Goal: Task Accomplishment & Management: Manage account settings

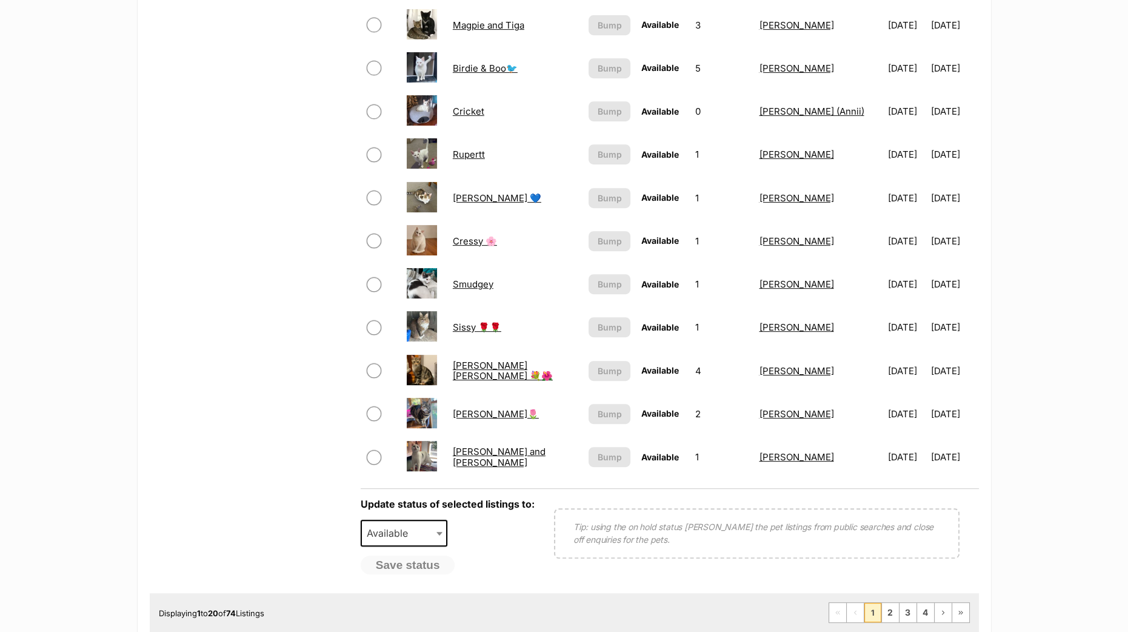
scroll to position [862, 0]
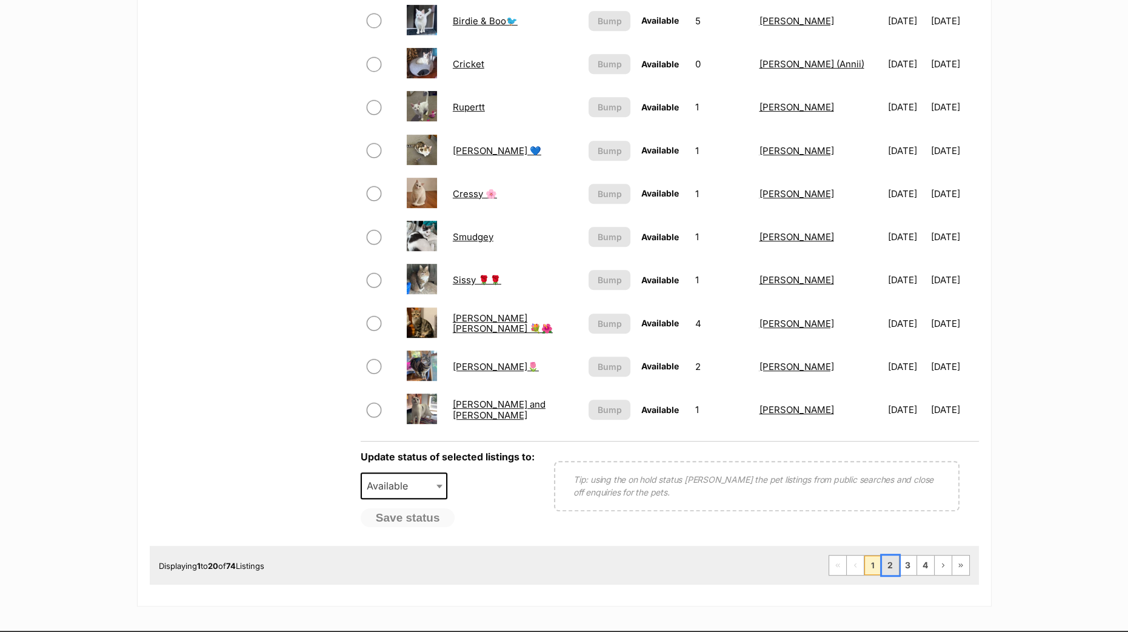
click at [894, 569] on link "2" at bounding box center [890, 564] width 17 height 19
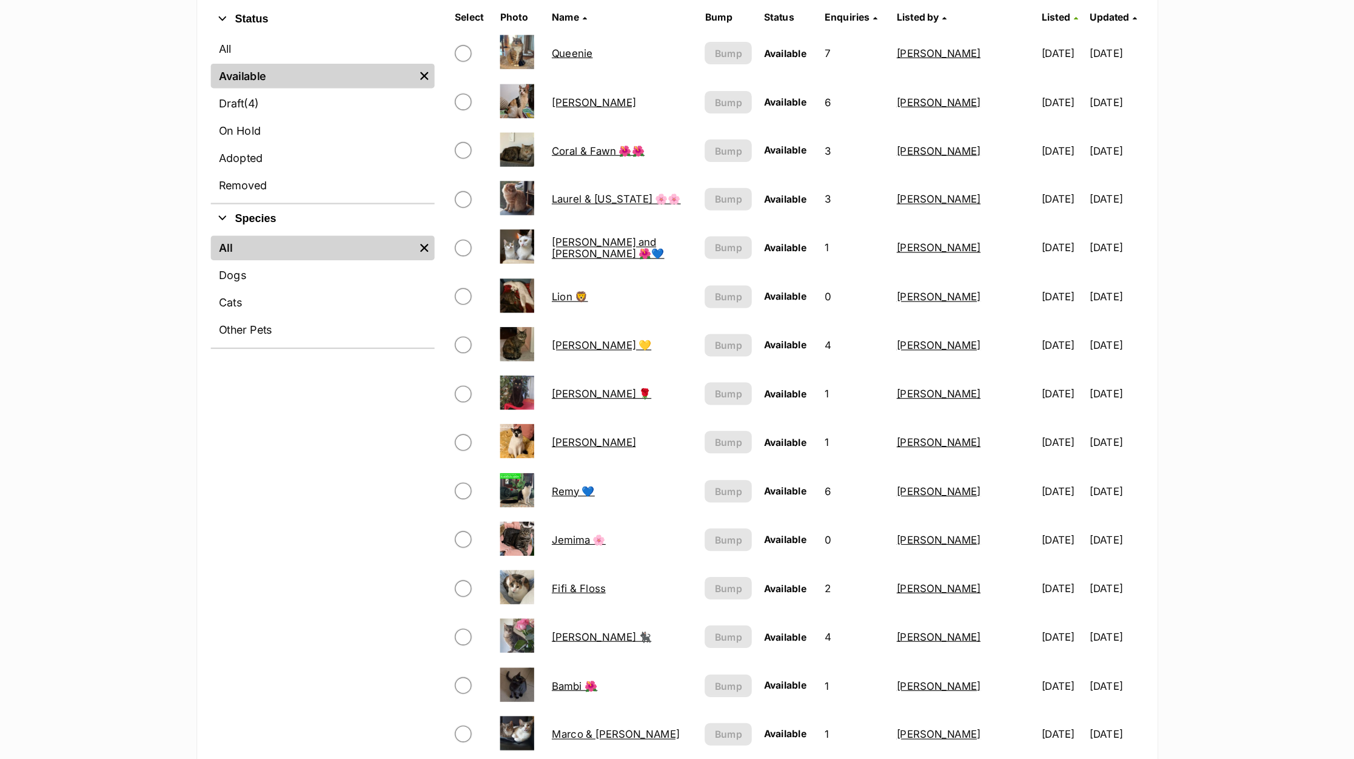
scroll to position [404, 0]
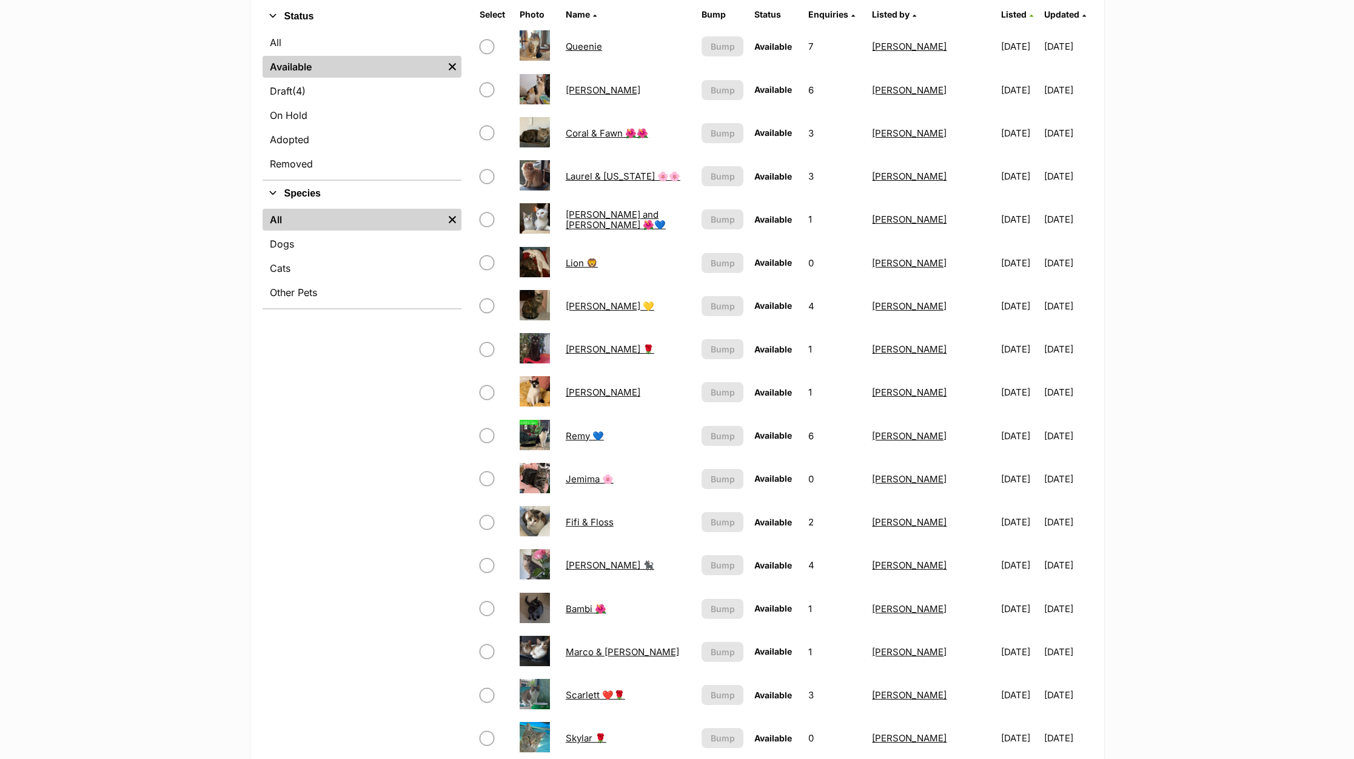
drag, startPoint x: 1108, startPoint y: 2, endPoint x: 1199, endPoint y: 646, distance: 650.2
click at [1128, 631] on main "Love Knows No Breed - A campaign to challenge perceptions Sometimes a true comp…" at bounding box center [677, 414] width 1354 height 1301
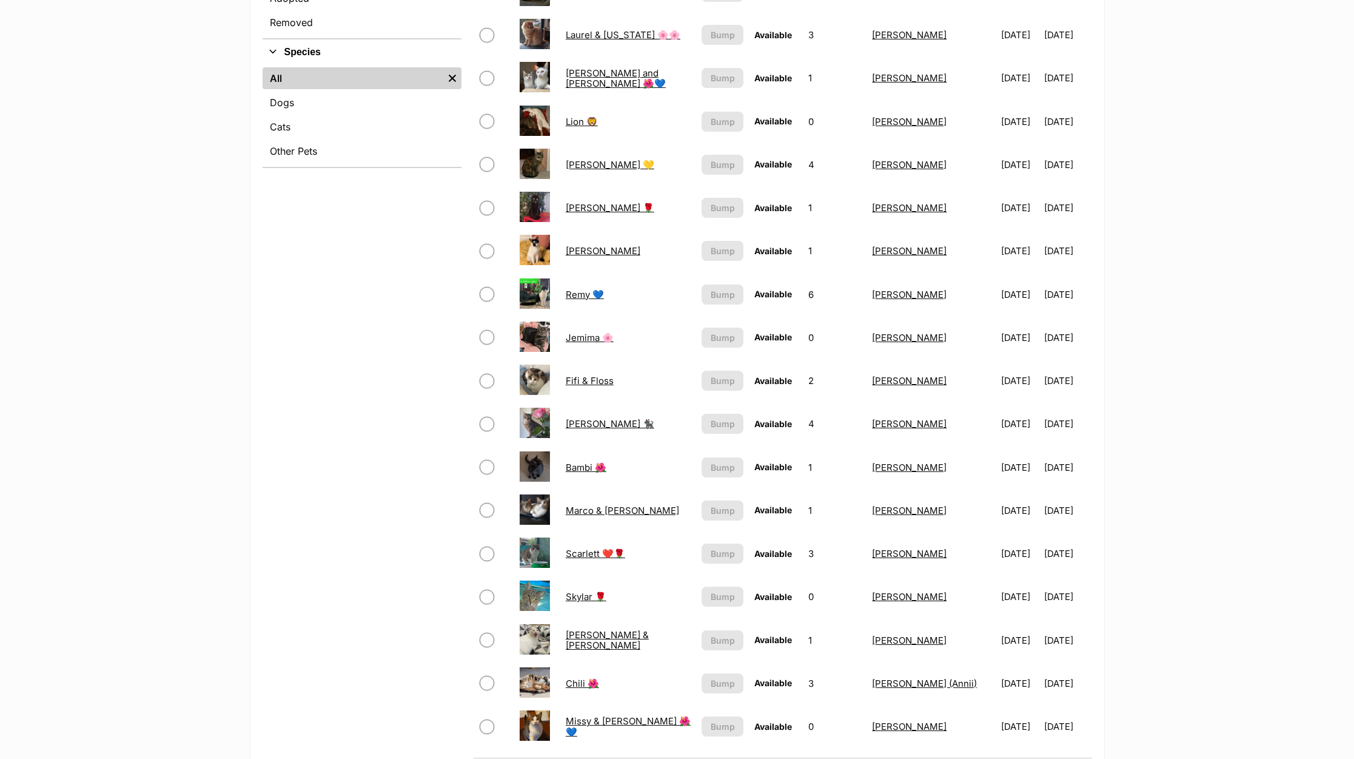
scroll to position [728, 0]
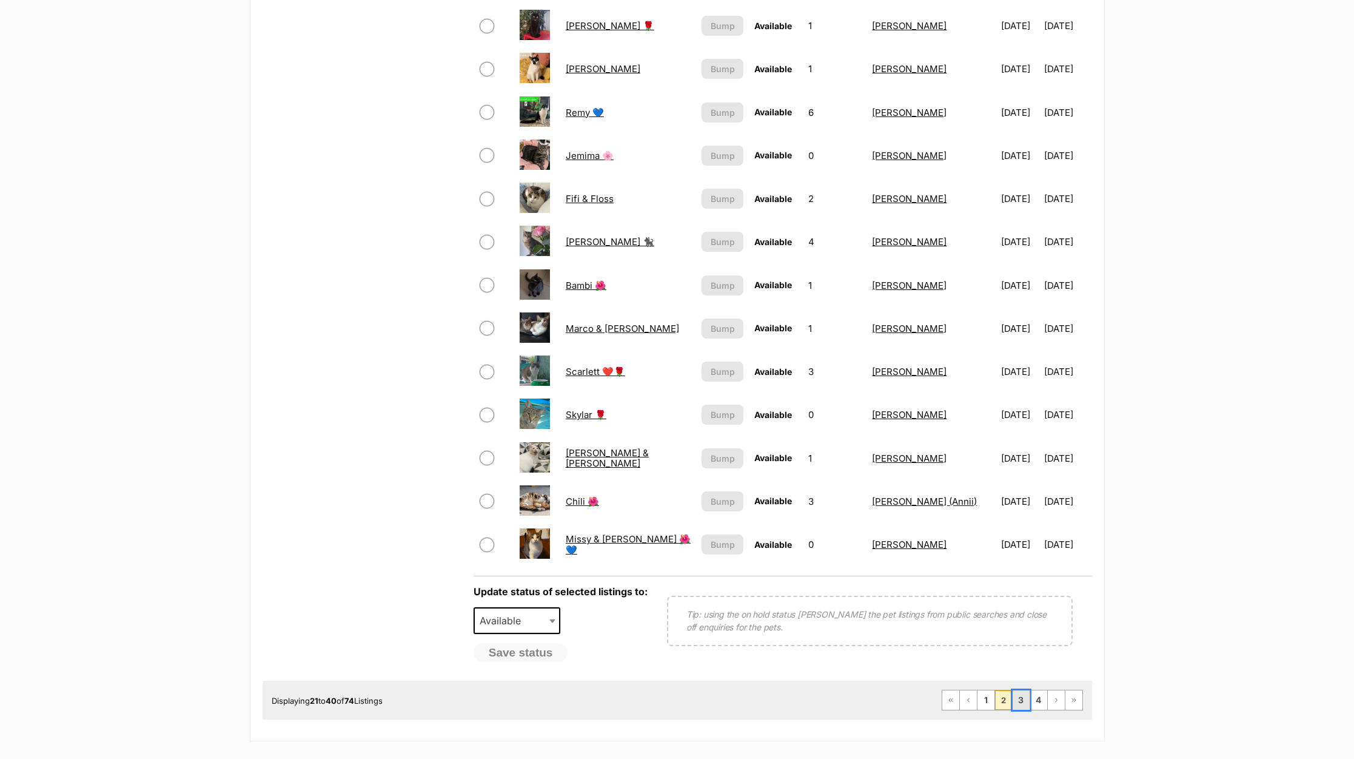
click at [1018, 631] on link "3" at bounding box center [1021, 699] width 17 height 19
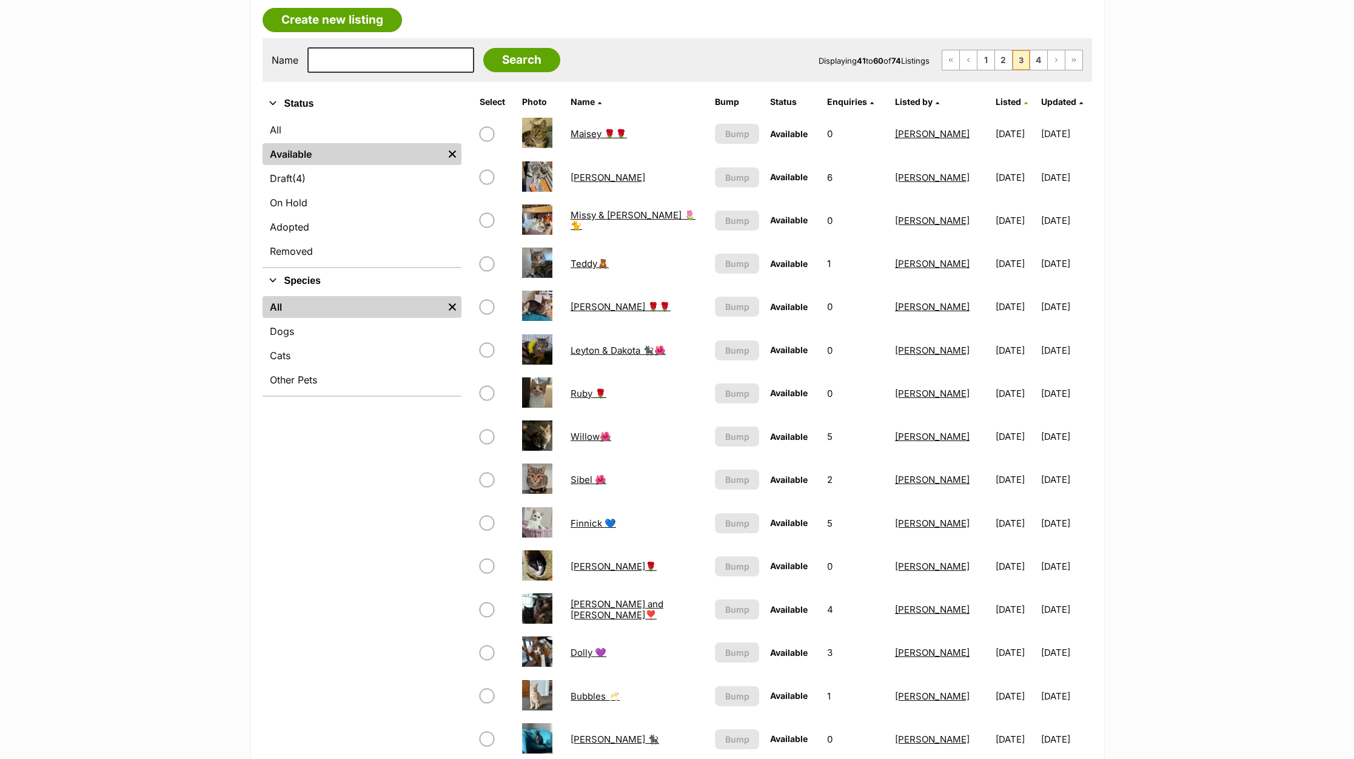
scroll to position [301, 0]
